Goal: Check status: Check status

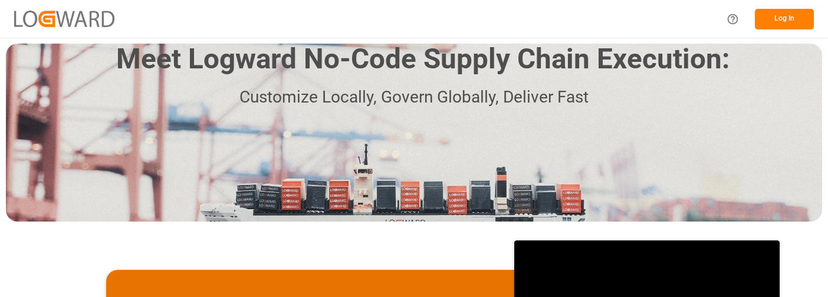
click at [782, 16] on button "Log In" at bounding box center [784, 19] width 59 height 21
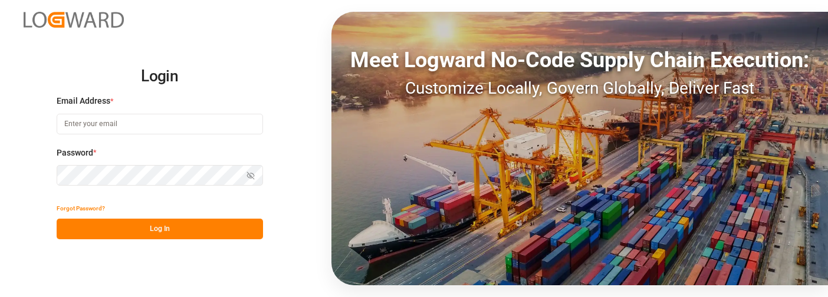
type input "karen.pilon@americanmusicandsound.com"
click at [177, 225] on button "Log In" at bounding box center [160, 229] width 206 height 21
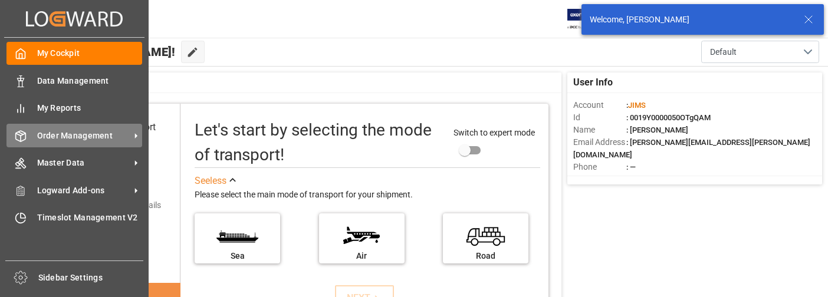
click at [88, 133] on span "Order Management" at bounding box center [83, 136] width 93 height 12
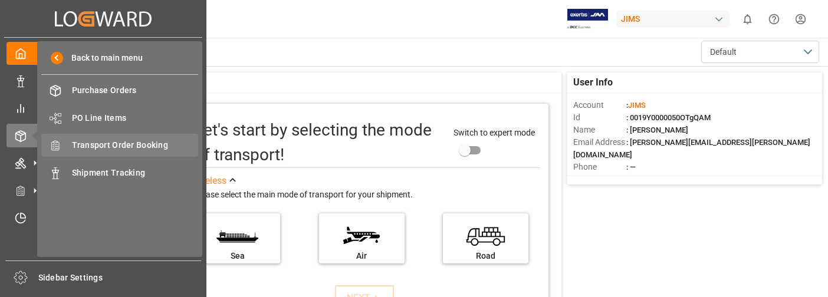
click at [163, 144] on span "Transport Order Booking" at bounding box center [135, 145] width 127 height 12
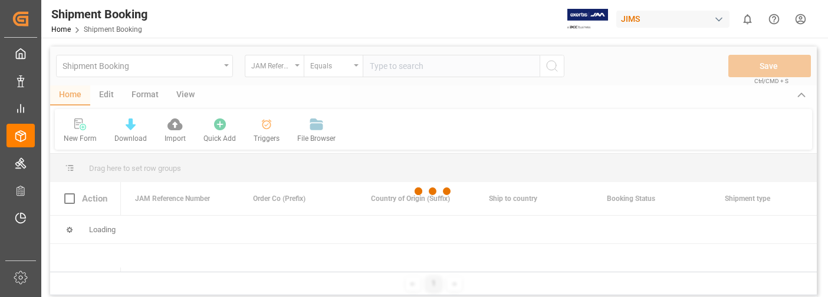
click at [419, 66] on div at bounding box center [433, 192] width 767 height 290
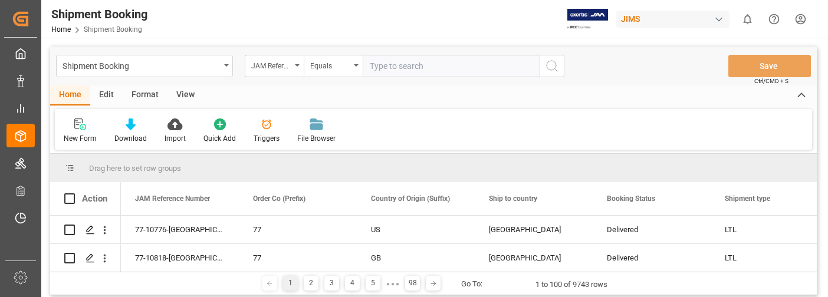
click at [419, 66] on input "text" at bounding box center [451, 66] width 177 height 22
type input "22-10783-GB"
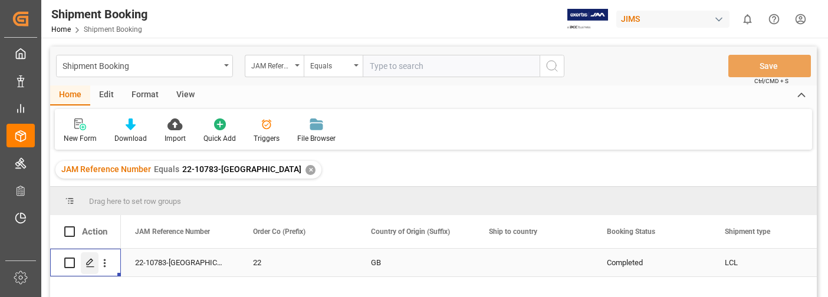
click at [91, 261] on icon "Press SPACE to select this row." at bounding box center [90, 262] width 9 height 9
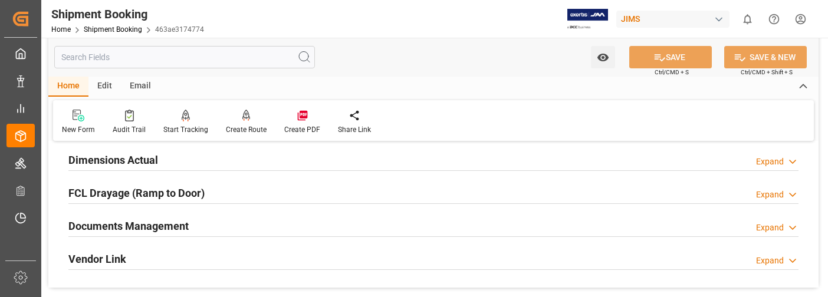
scroll to position [354, 0]
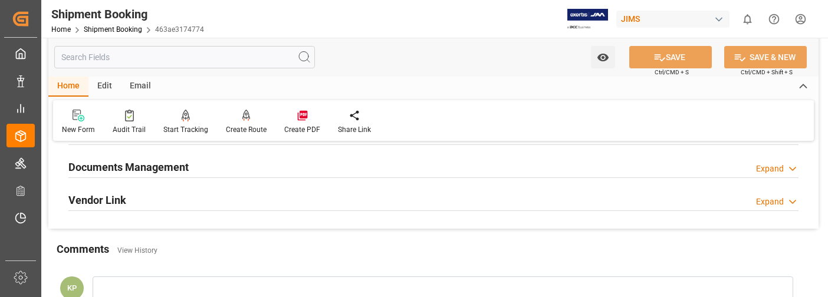
click at [772, 168] on div "Expand" at bounding box center [770, 169] width 28 height 12
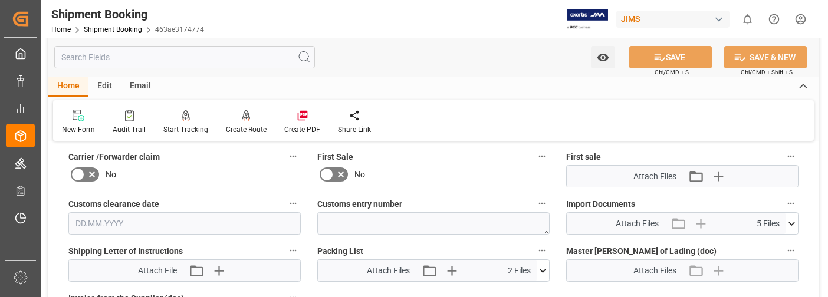
scroll to position [531, 0]
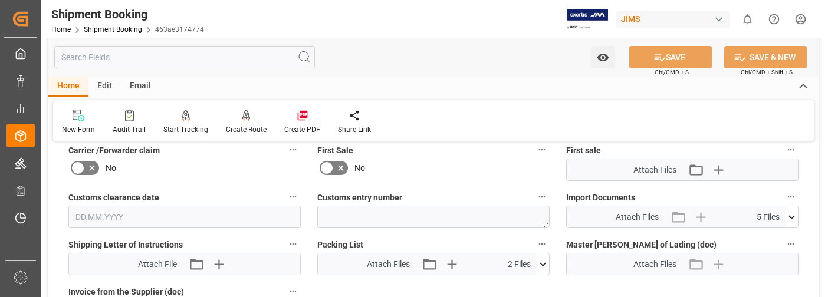
click at [792, 216] on icon at bounding box center [792, 217] width 12 height 12
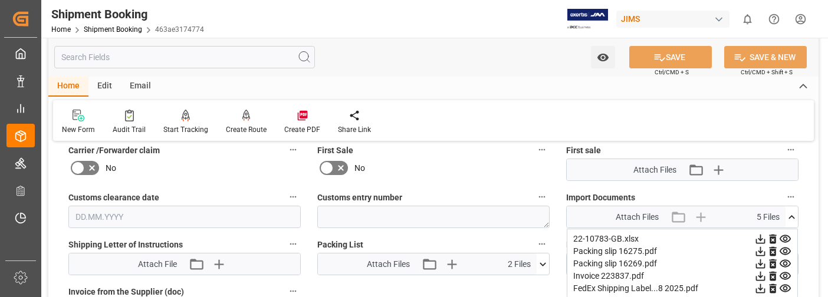
click at [760, 277] on icon at bounding box center [760, 276] width 9 height 9
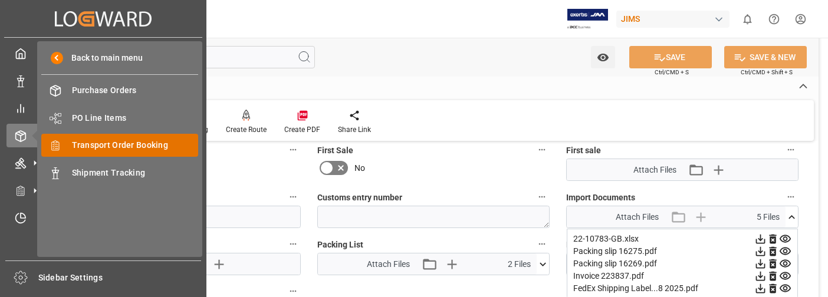
click at [119, 143] on span "Transport Order Booking" at bounding box center [135, 145] width 127 height 12
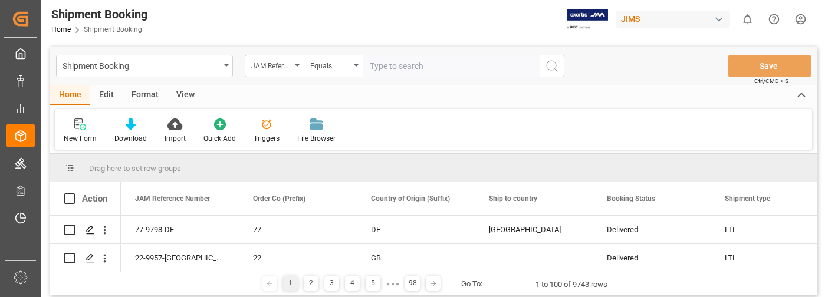
click at [406, 65] on input "text" at bounding box center [451, 66] width 177 height 22
type input "22-9907-CN"
click at [558, 71] on icon "search button" at bounding box center [552, 66] width 14 height 14
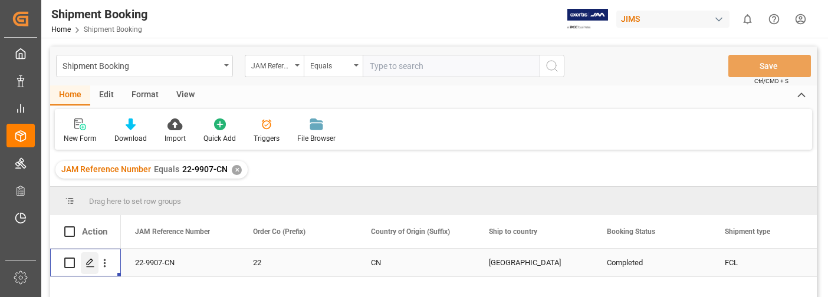
click at [89, 260] on icon "Press SPACE to select this row." at bounding box center [90, 262] width 9 height 9
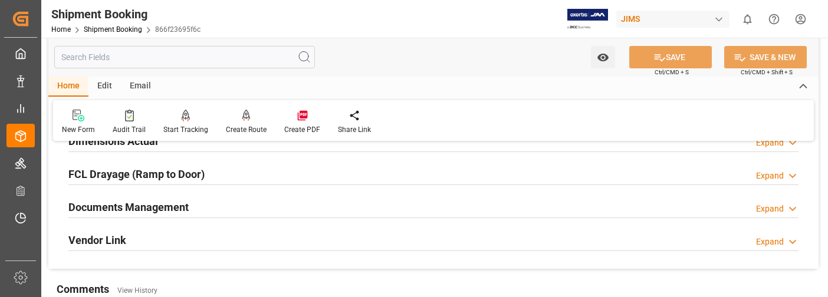
scroll to position [354, 0]
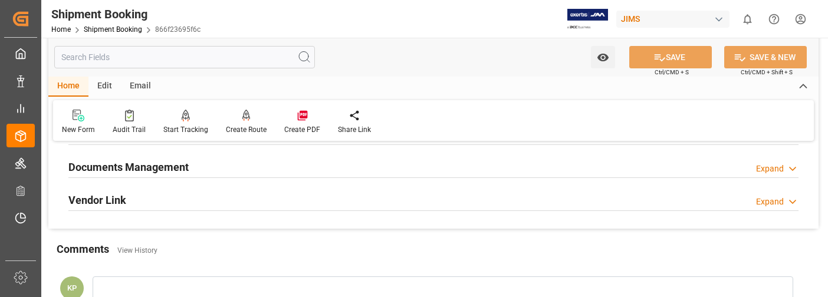
click at [776, 168] on div "Expand" at bounding box center [770, 169] width 28 height 12
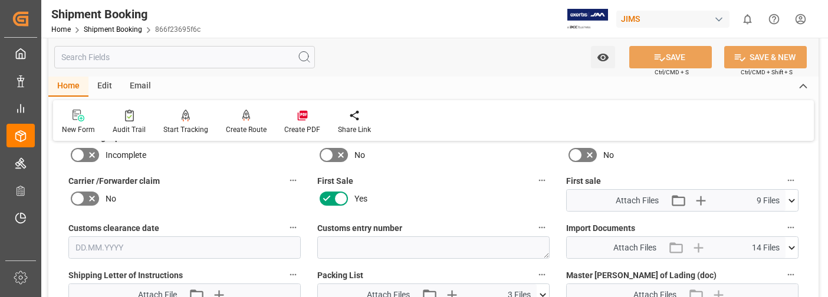
scroll to position [531, 0]
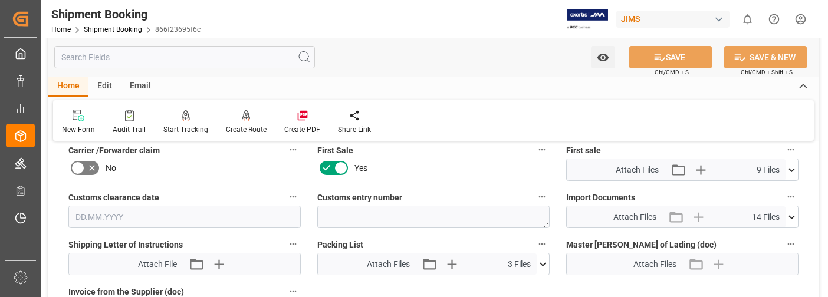
click at [791, 219] on icon at bounding box center [792, 217] width 12 height 12
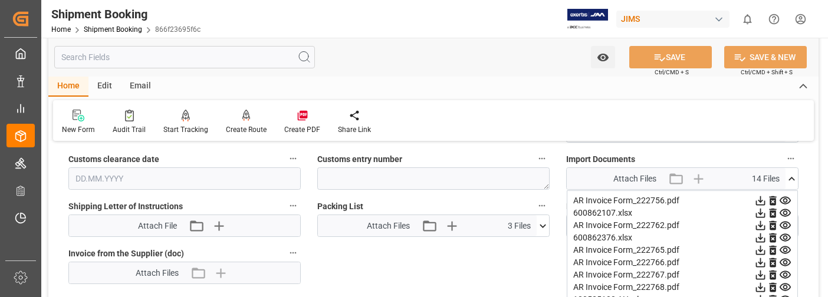
scroll to position [590, 0]
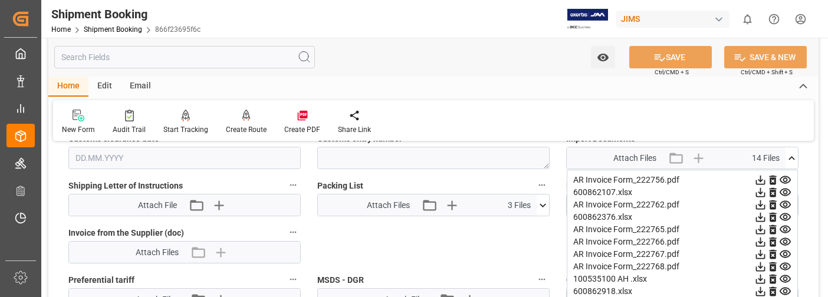
click at [762, 266] on icon at bounding box center [760, 267] width 9 height 9
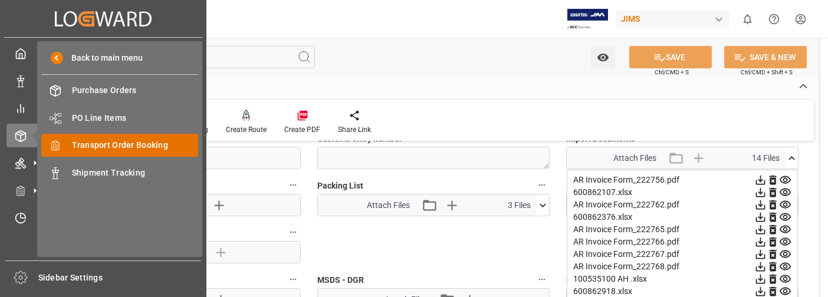
click at [127, 143] on span "Transport Order Booking" at bounding box center [135, 145] width 127 height 12
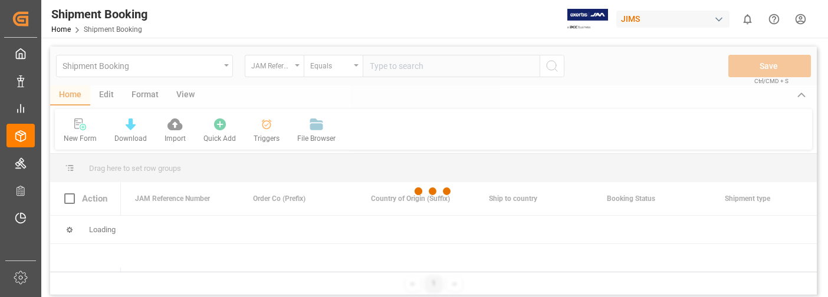
click at [396, 67] on div at bounding box center [433, 192] width 767 height 290
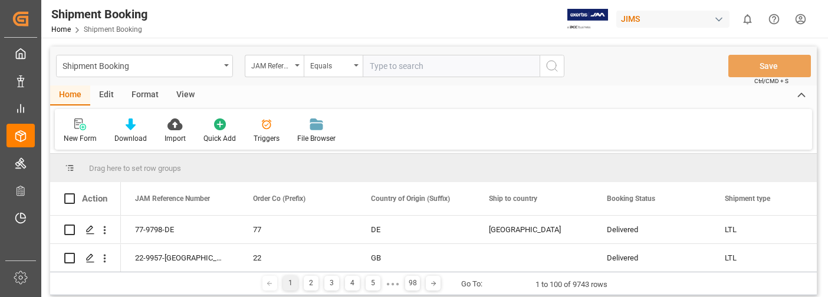
click at [394, 65] on input "text" at bounding box center [451, 66] width 177 height 22
type input "22-9908-CN"
click at [552, 62] on icon "search button" at bounding box center [552, 66] width 14 height 14
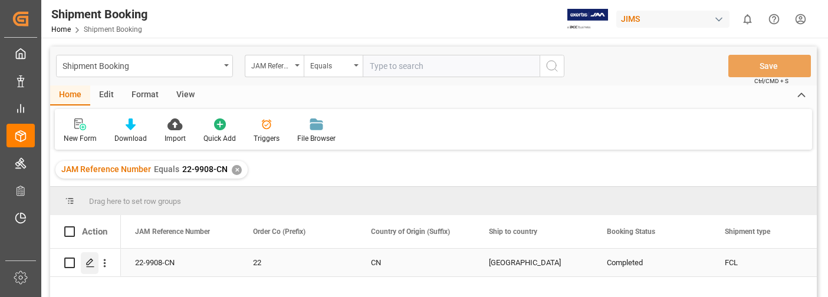
click at [91, 261] on icon "Press SPACE to select this row." at bounding box center [90, 262] width 9 height 9
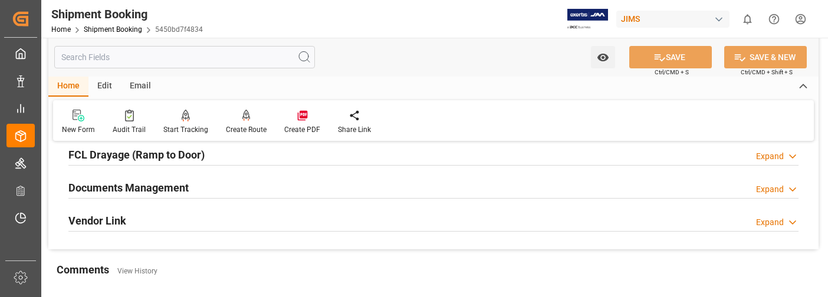
scroll to position [354, 0]
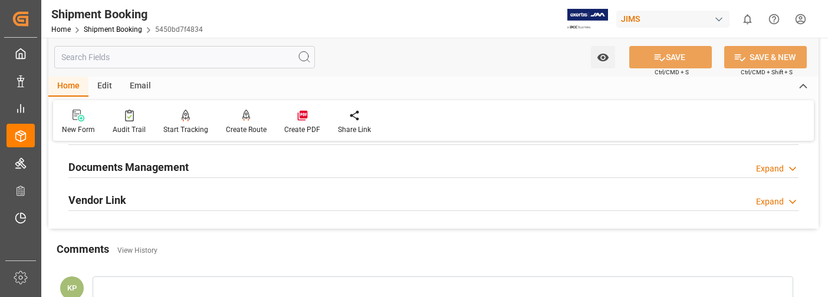
click at [777, 167] on div "Expand" at bounding box center [770, 169] width 28 height 12
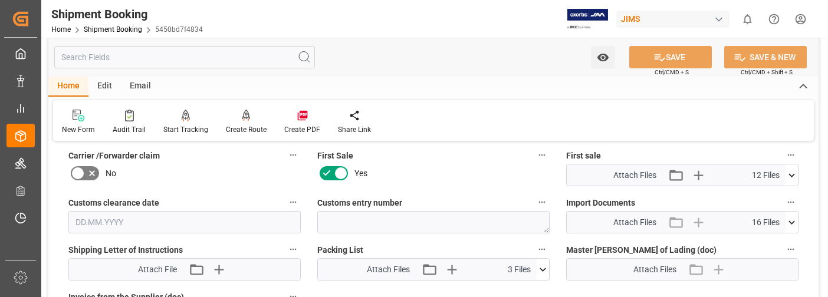
scroll to position [531, 0]
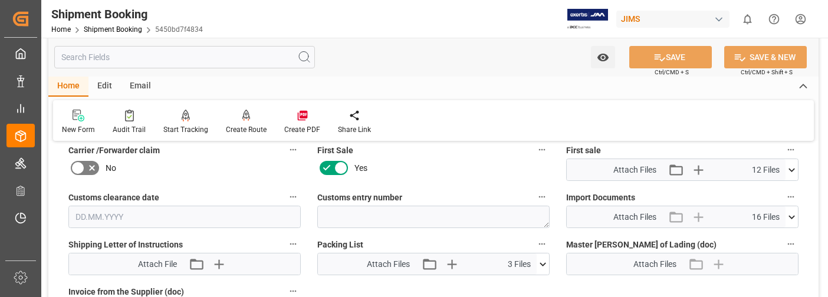
click at [789, 216] on icon at bounding box center [792, 217] width 12 height 12
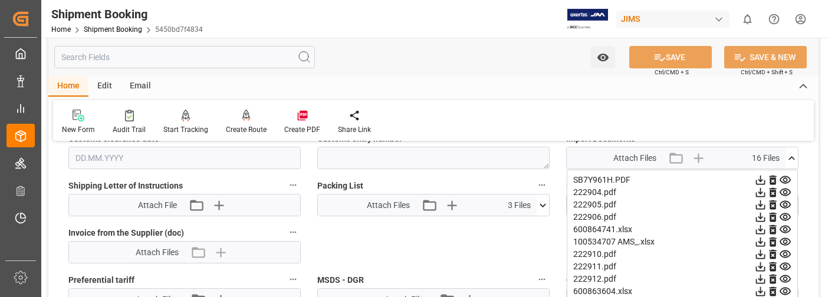
scroll to position [649, 0]
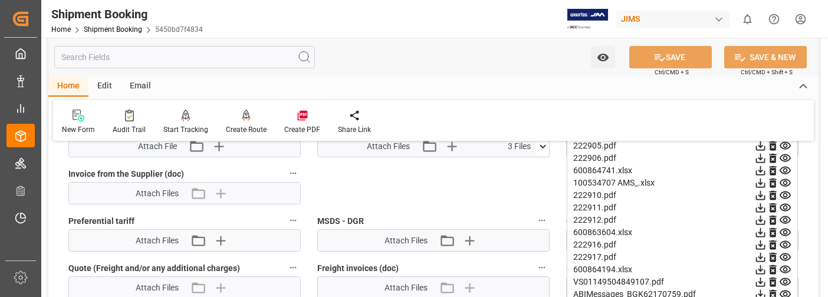
click at [760, 257] on icon at bounding box center [761, 257] width 12 height 12
click at [800, 19] on html "Created by potrace 1.15, written by Peter Selinger 2001-2017 Created by potrace…" at bounding box center [414, 148] width 828 height 297
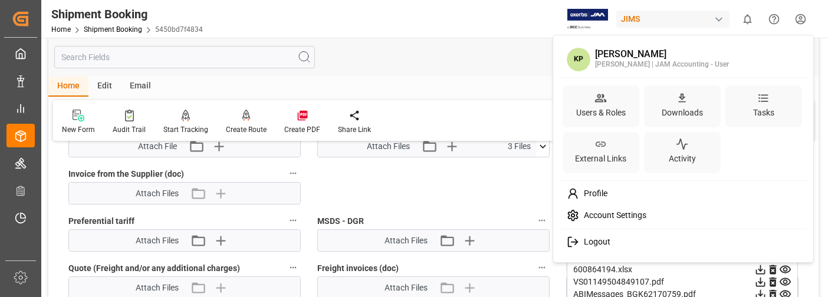
click at [605, 240] on span "Logout" at bounding box center [594, 242] width 31 height 11
